Goal: Task Accomplishment & Management: Manage account settings

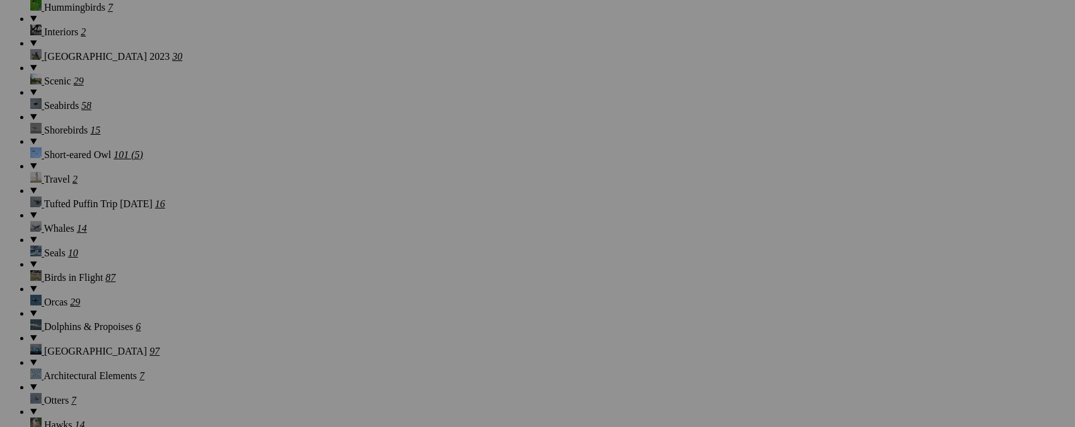
scroll to position [1204, 0]
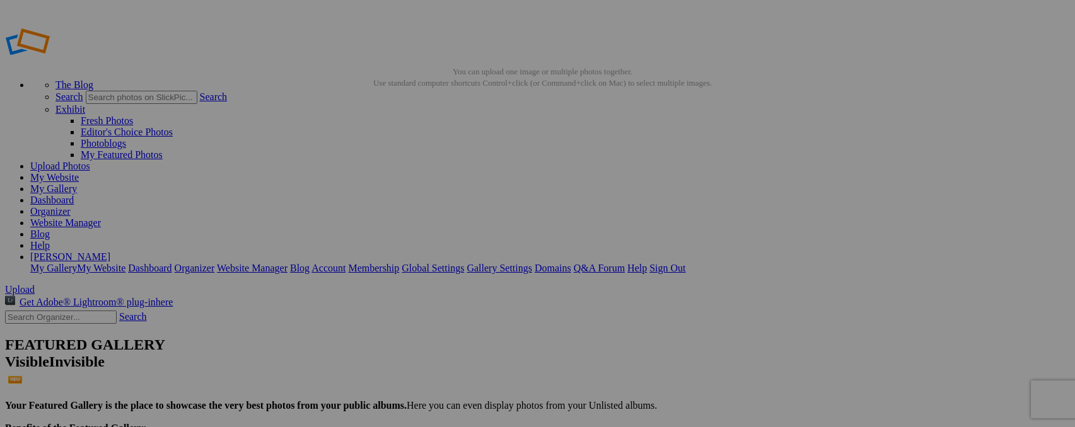
type input "_"
type input "Three-banded Plover"
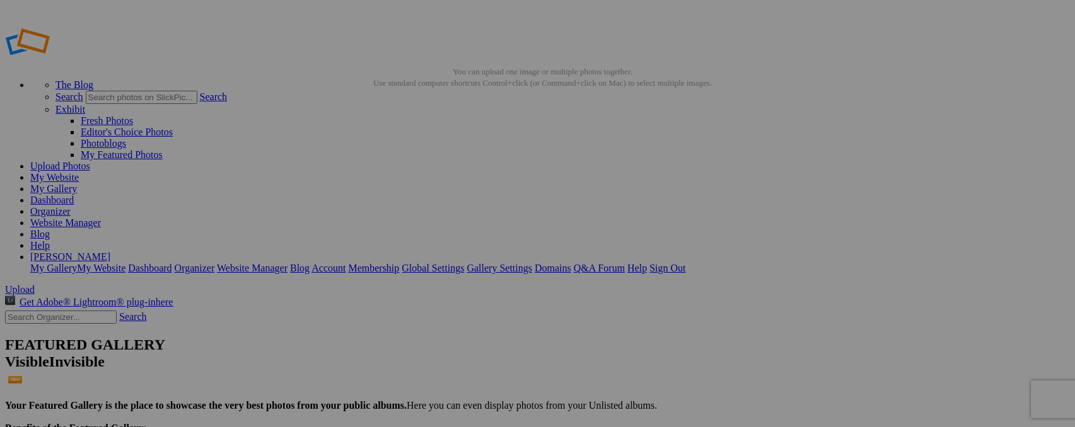
type input "_"
type input "L"
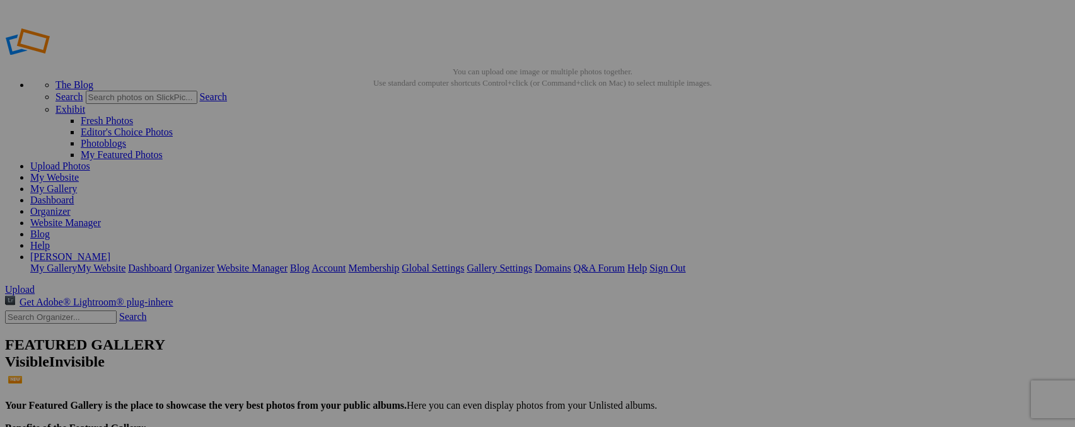
type input "The Lion Roars"
type input "_"
type input "Black Crake"
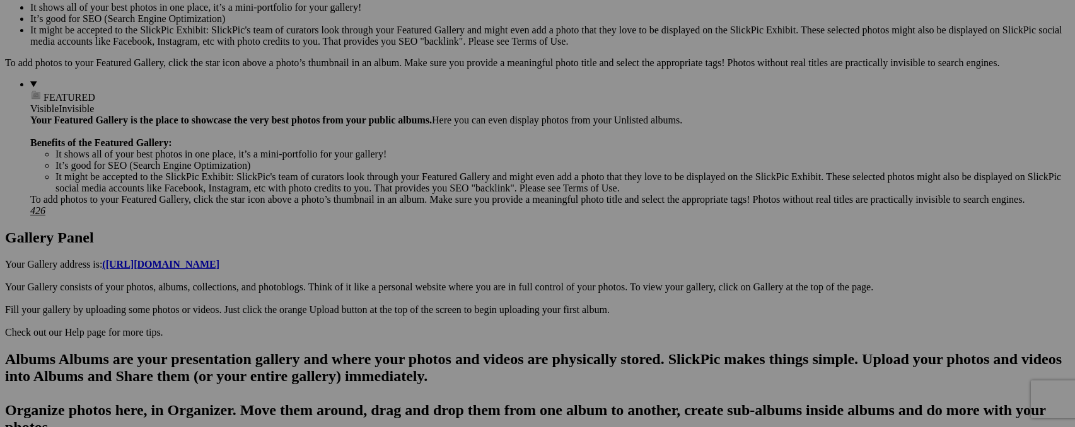
scroll to position [367, 0]
